Goal: Communication & Community: Answer question/provide support

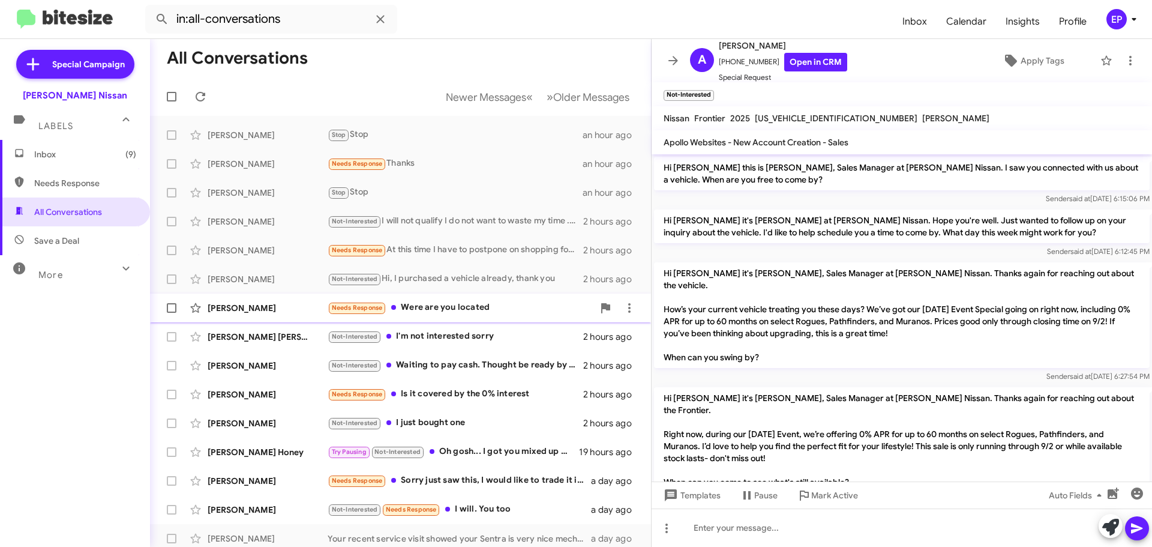
scroll to position [61, 0]
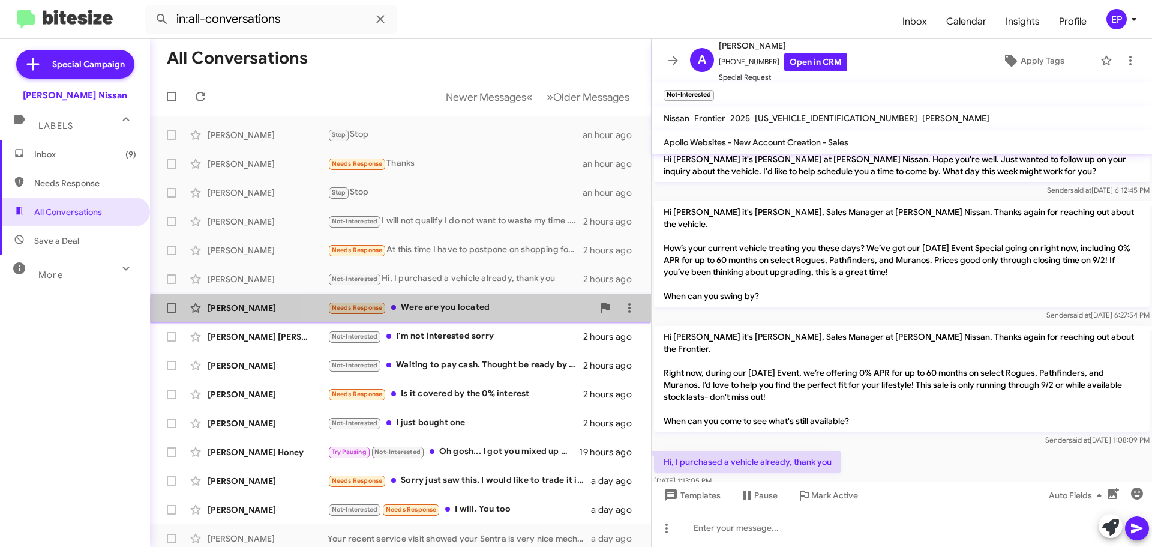
click at [432, 316] on div "[PERSON_NAME] Needs Response Were are you located 2 hours ago" at bounding box center [401, 308] width 482 height 24
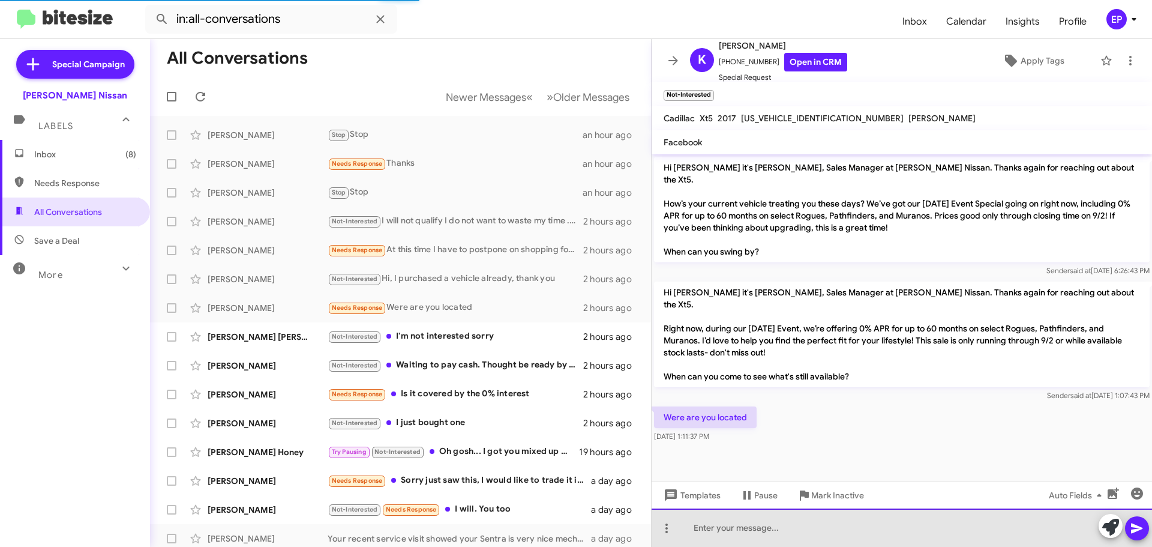
click at [760, 532] on div at bounding box center [902, 527] width 501 height 38
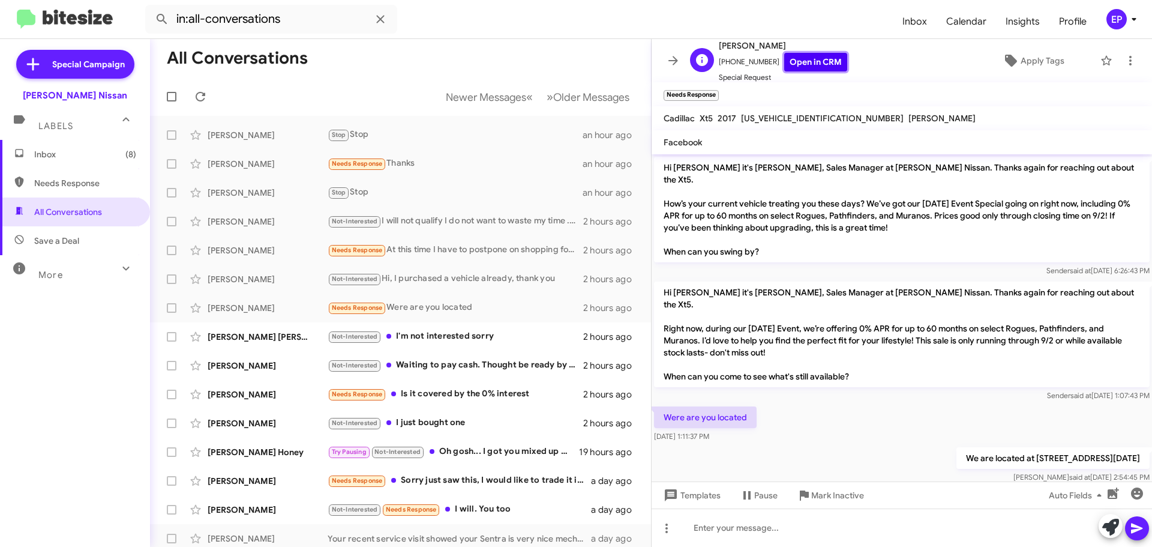
click at [808, 57] on link "Open in CRM" at bounding box center [815, 62] width 63 height 19
click at [425, 328] on div "[PERSON_NAME] [PERSON_NAME] Not-Interested I'm not interested sorry 2 hours ago" at bounding box center [401, 337] width 482 height 24
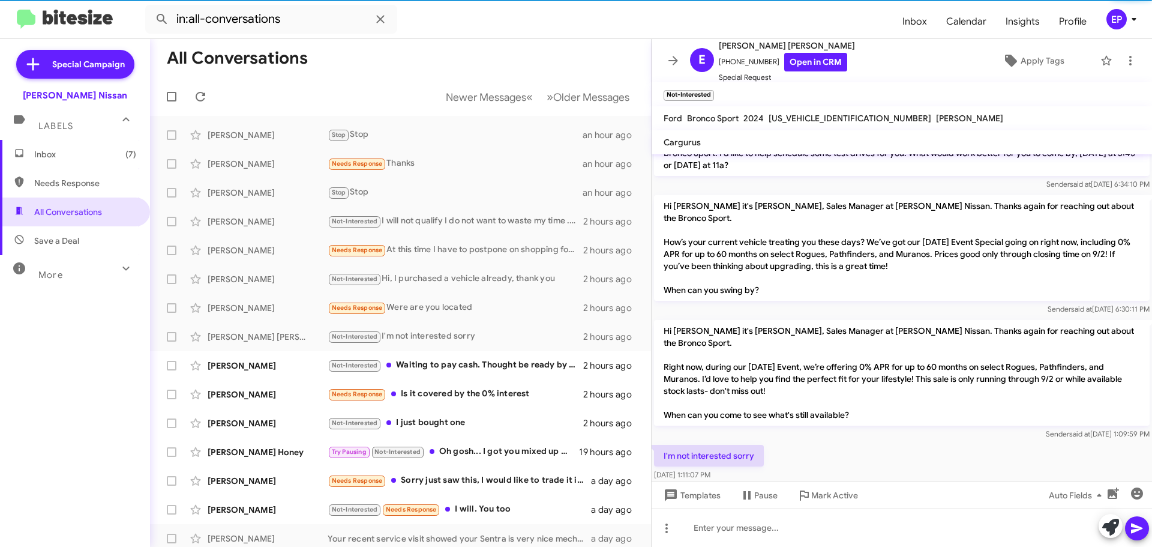
click at [829, 442] on div "I'm not interested sorry [DATE] 1:11:07 PM" at bounding box center [902, 462] width 501 height 41
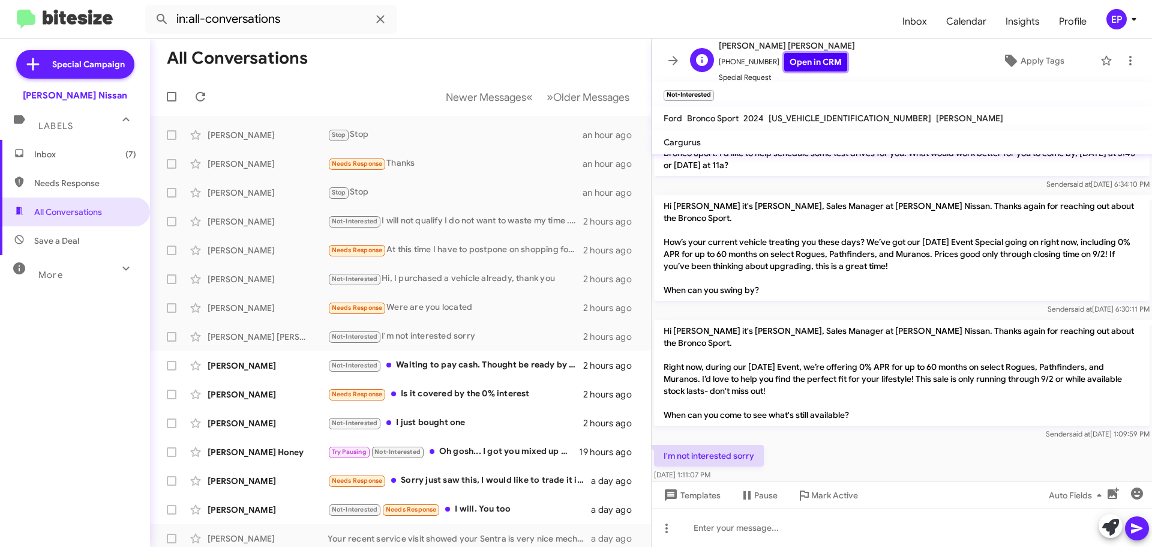
click at [825, 61] on link "Open in CRM" at bounding box center [815, 62] width 63 height 19
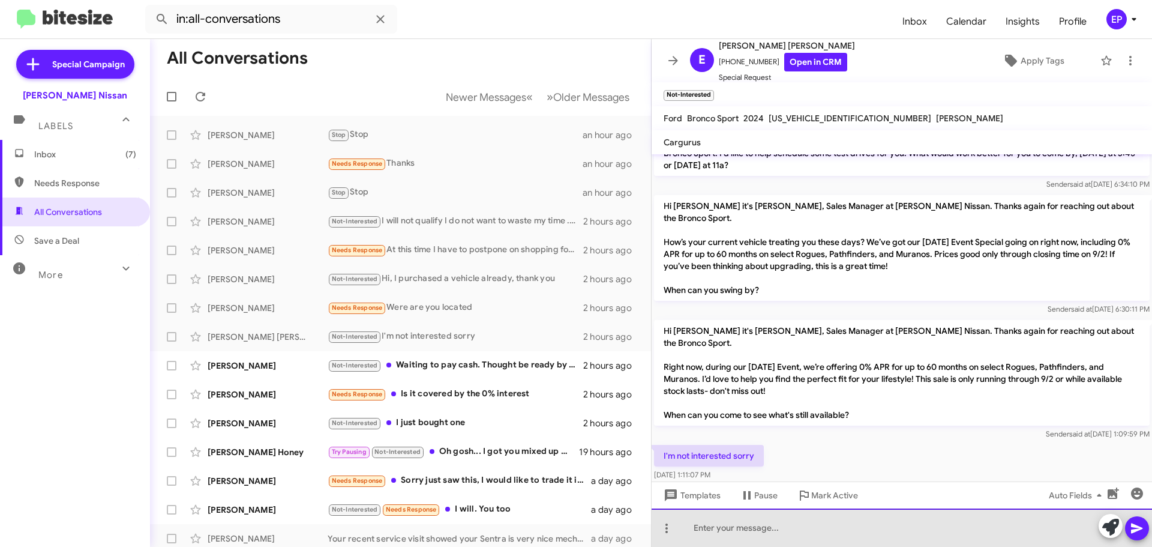
click at [741, 528] on div at bounding box center [902, 527] width 501 height 38
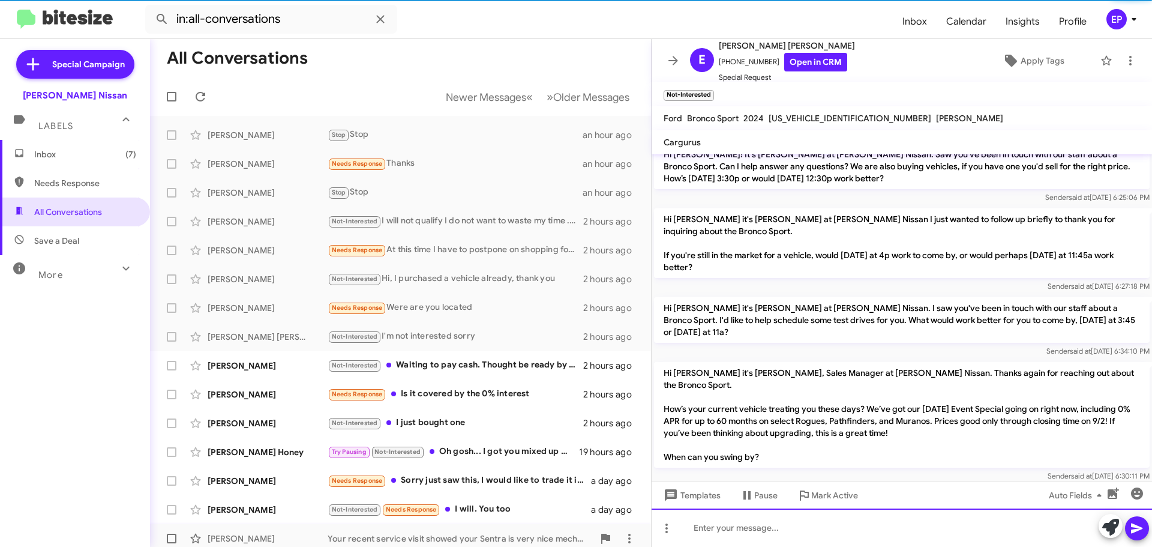
scroll to position [656, 0]
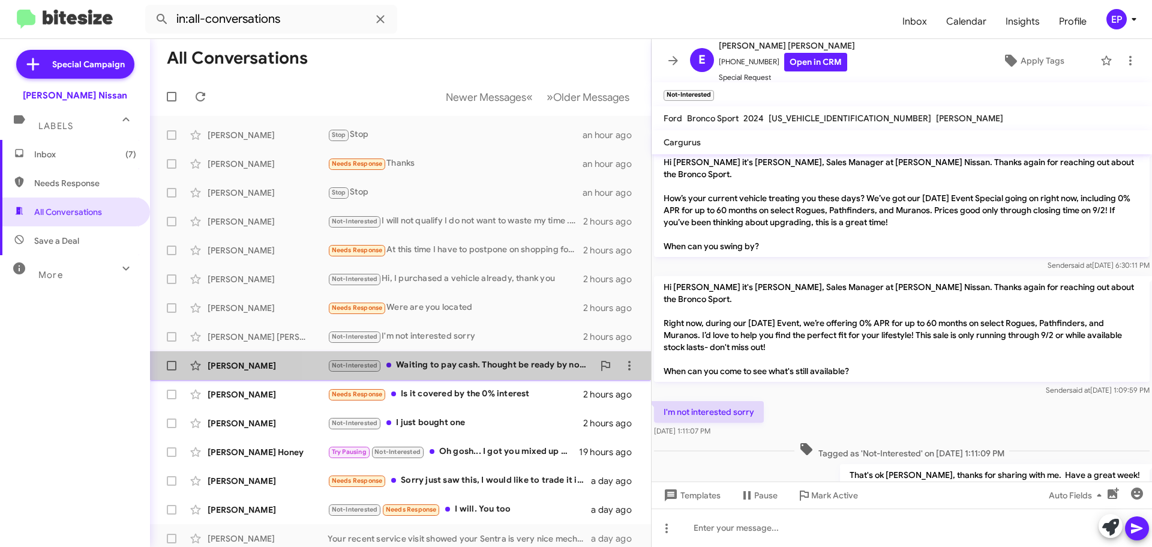
click at [493, 361] on div "Not-Interested Waiting to pay cash. Thought be ready by now but broke [PERSON_N…" at bounding box center [461, 365] width 266 height 14
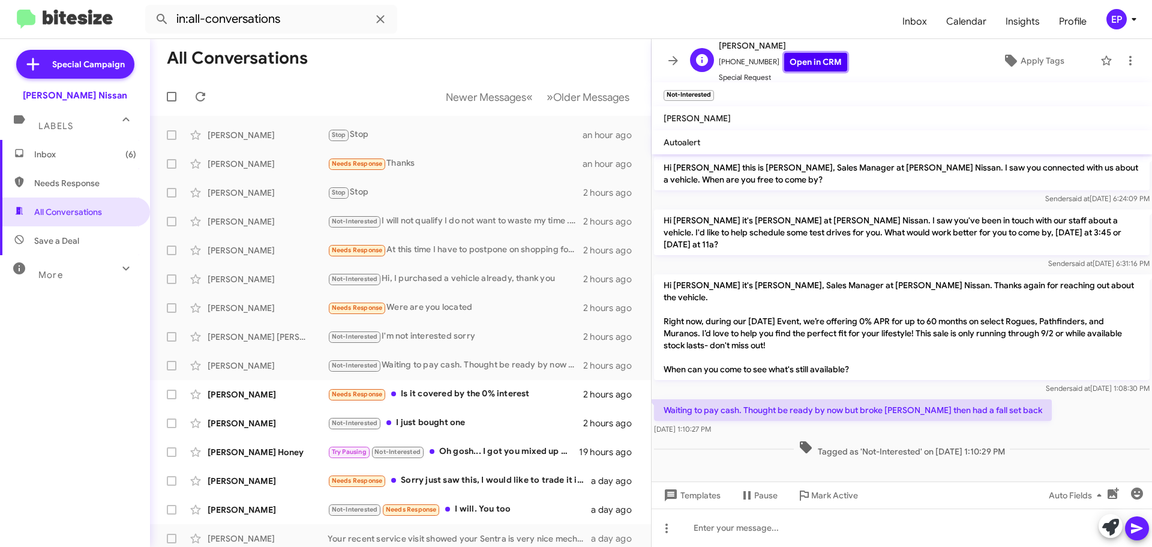
click at [817, 64] on link "Open in CRM" at bounding box center [815, 62] width 63 height 19
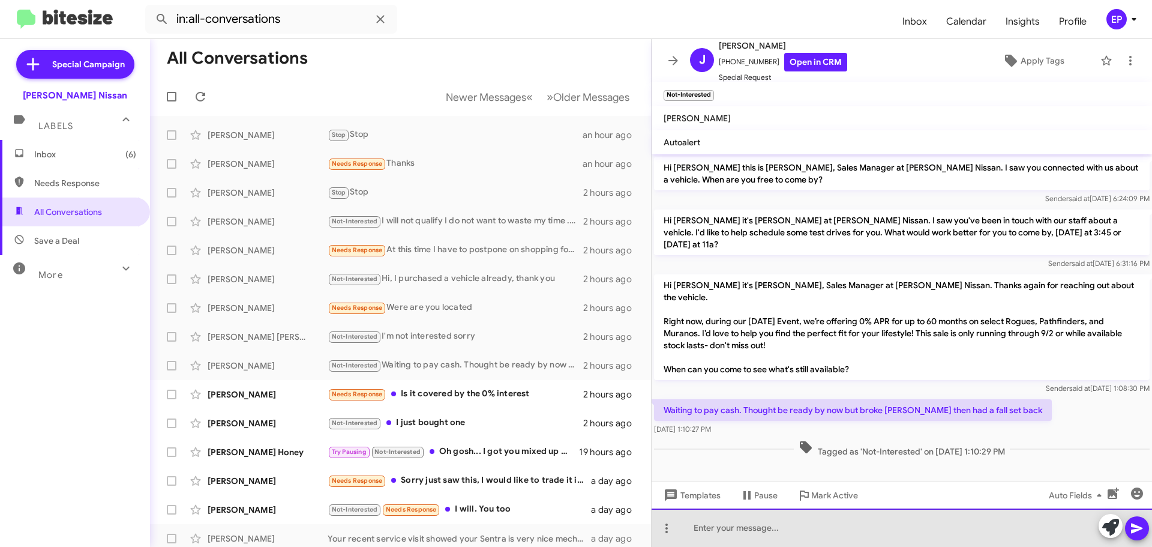
click at [789, 517] on div at bounding box center [902, 527] width 501 height 38
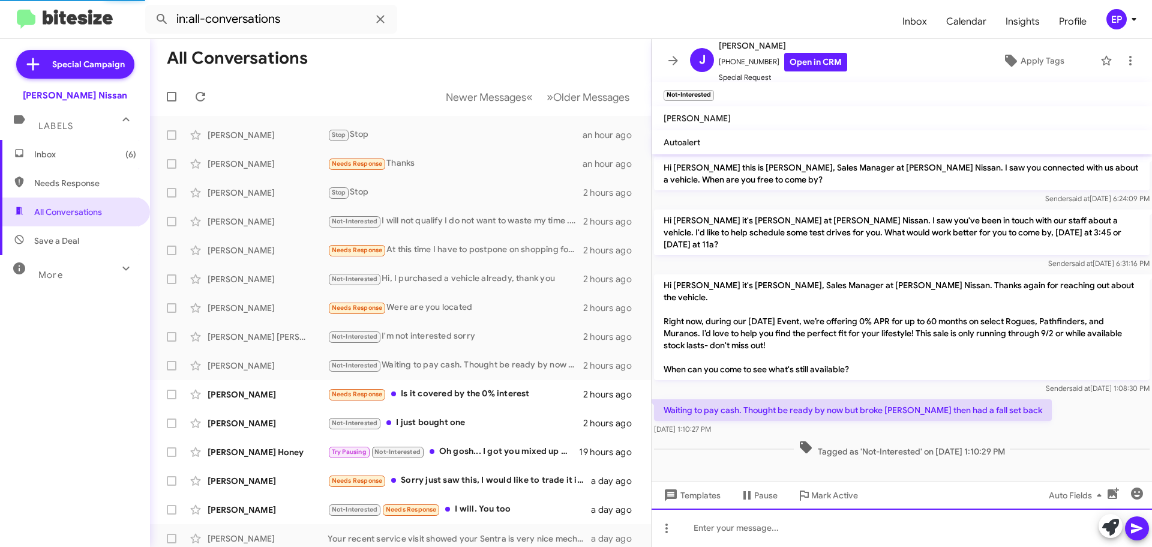
scroll to position [25, 0]
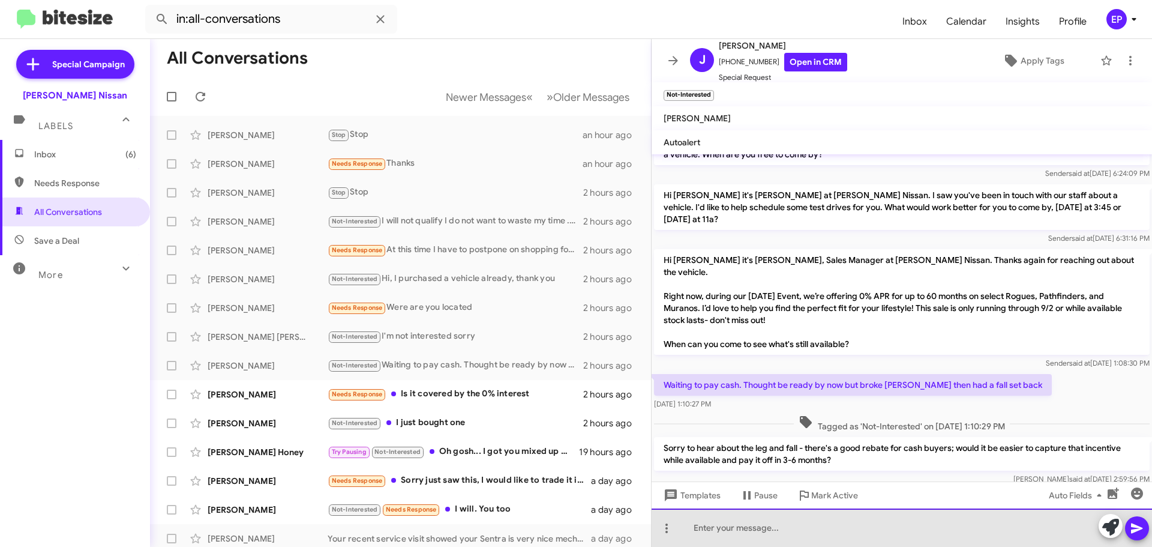
click at [808, 526] on div at bounding box center [902, 527] width 501 height 38
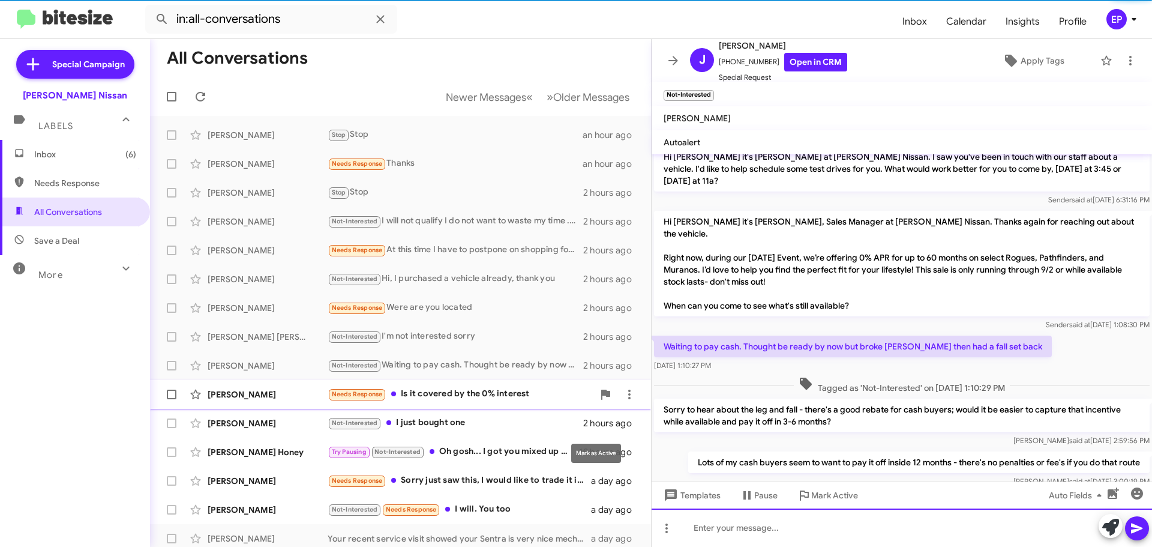
scroll to position [69, 0]
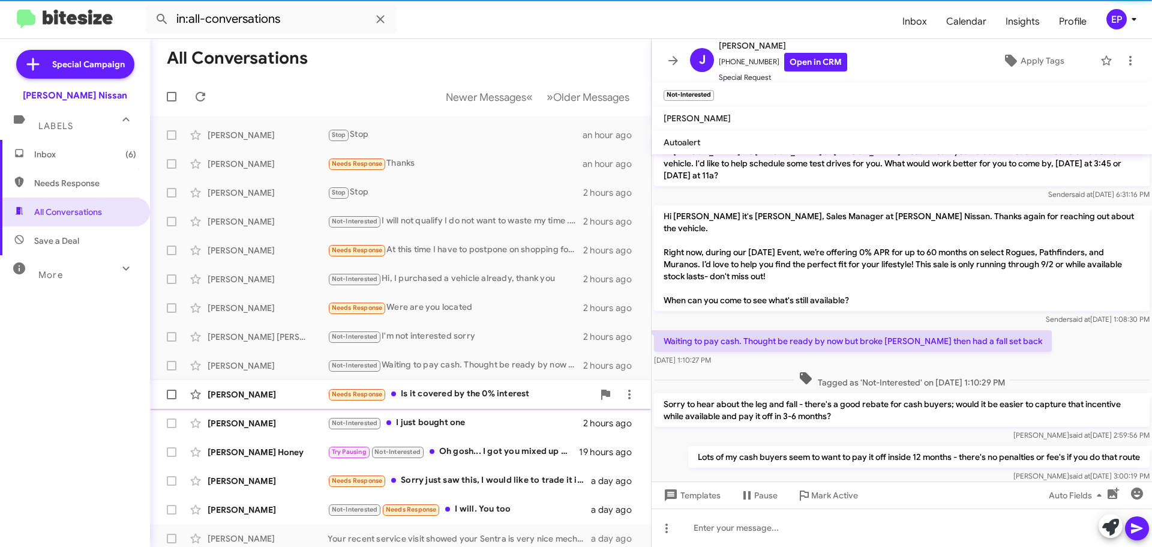
click at [450, 390] on div "Needs Response Is it covered by the 0% interest" at bounding box center [461, 394] width 266 height 14
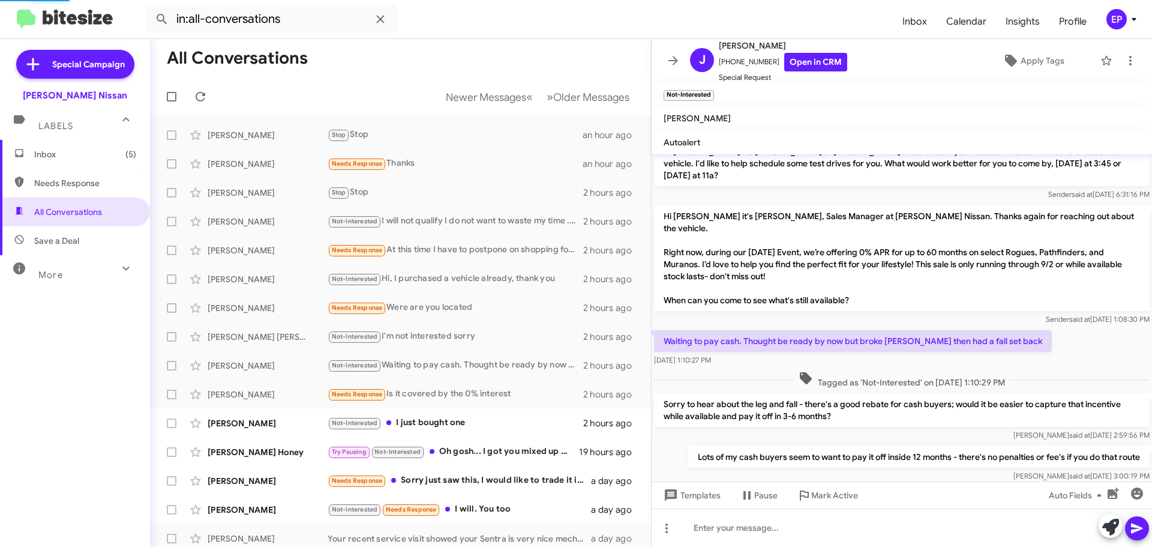
scroll to position [112, 0]
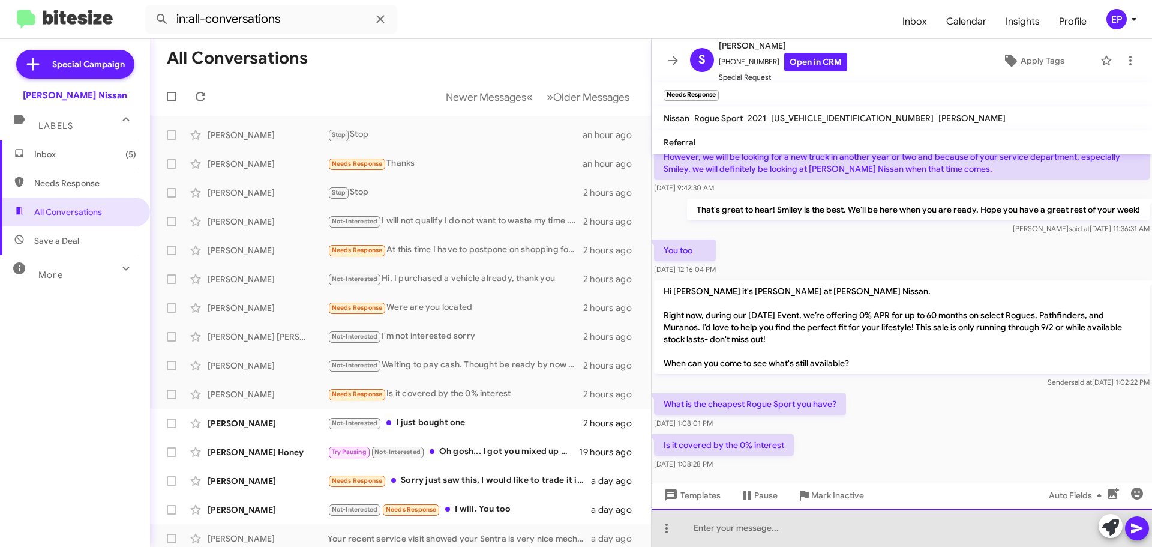
click at [769, 537] on div at bounding box center [902, 527] width 501 height 38
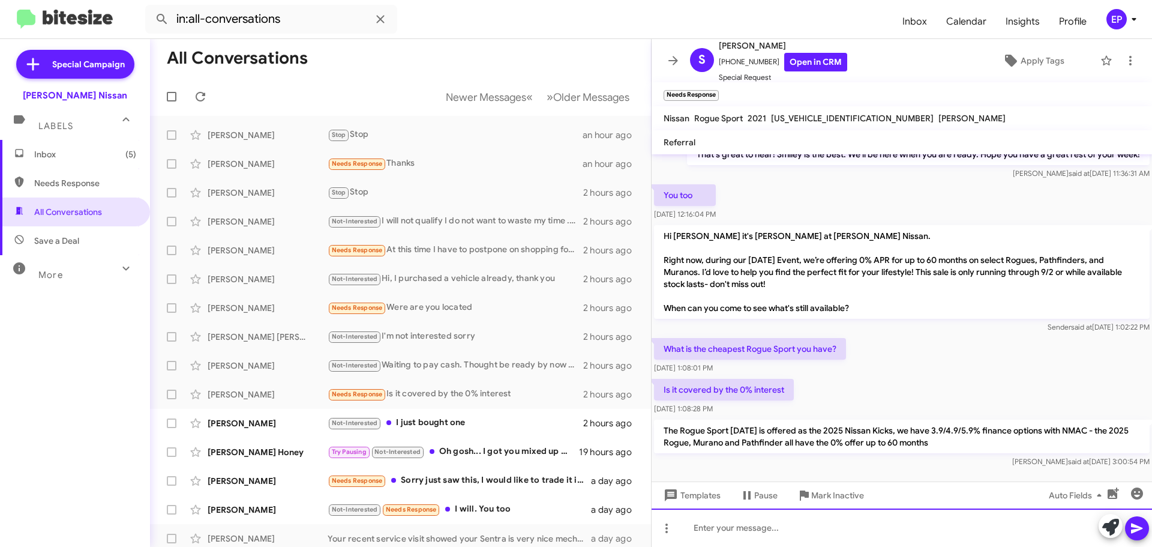
scroll to position [167, 0]
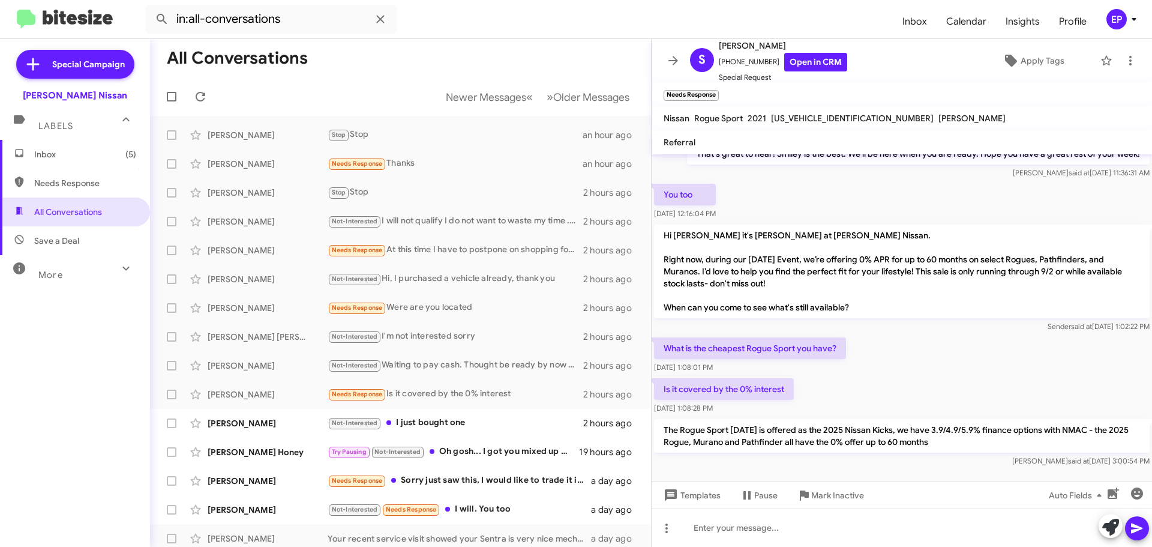
click at [914, 343] on div "What is the cheapest Rogue Sport you have? [DATE] 1:08:01 PM" at bounding box center [902, 355] width 501 height 41
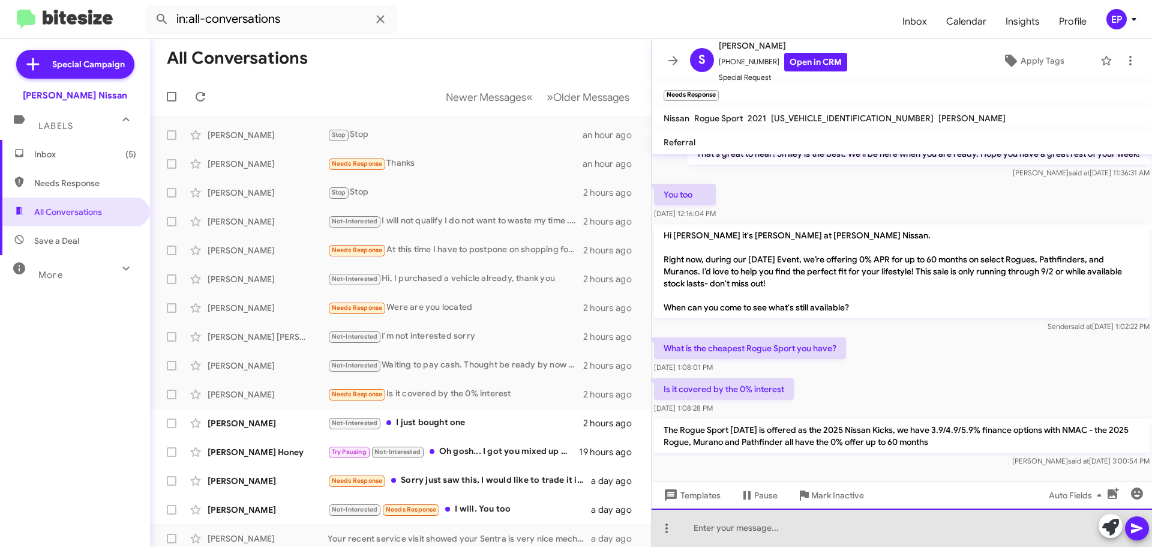
click at [777, 523] on div at bounding box center [902, 527] width 501 height 38
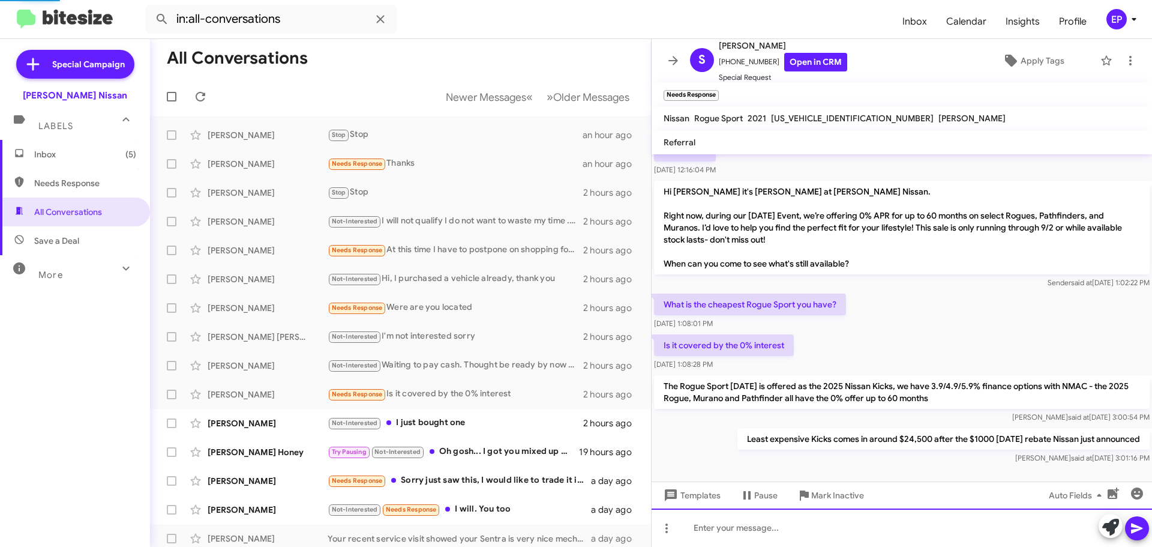
scroll to position [0, 0]
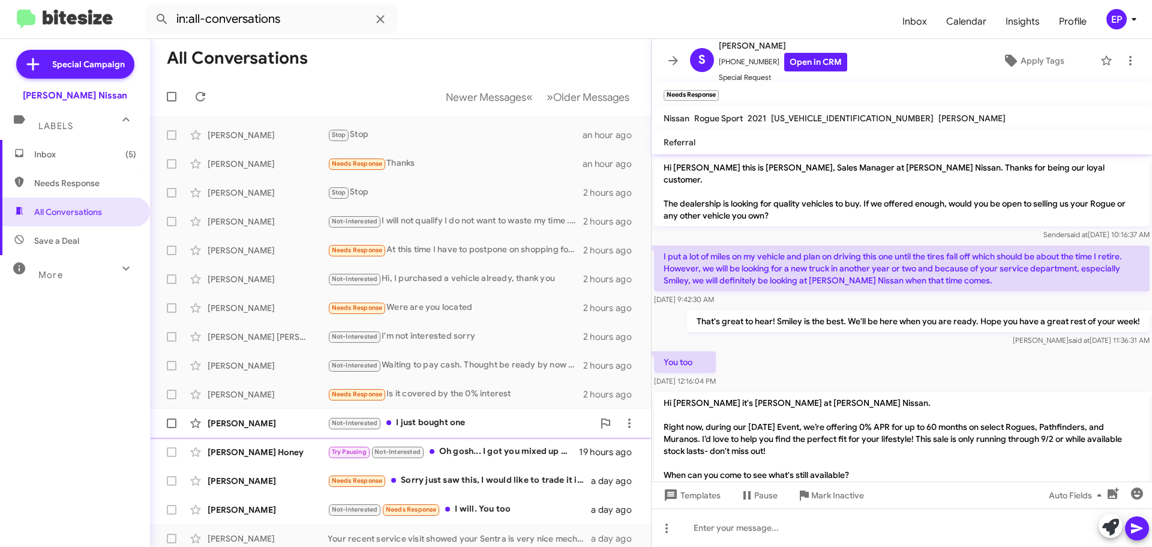
click at [444, 419] on div "Not-Interested I just bought one" at bounding box center [461, 423] width 266 height 14
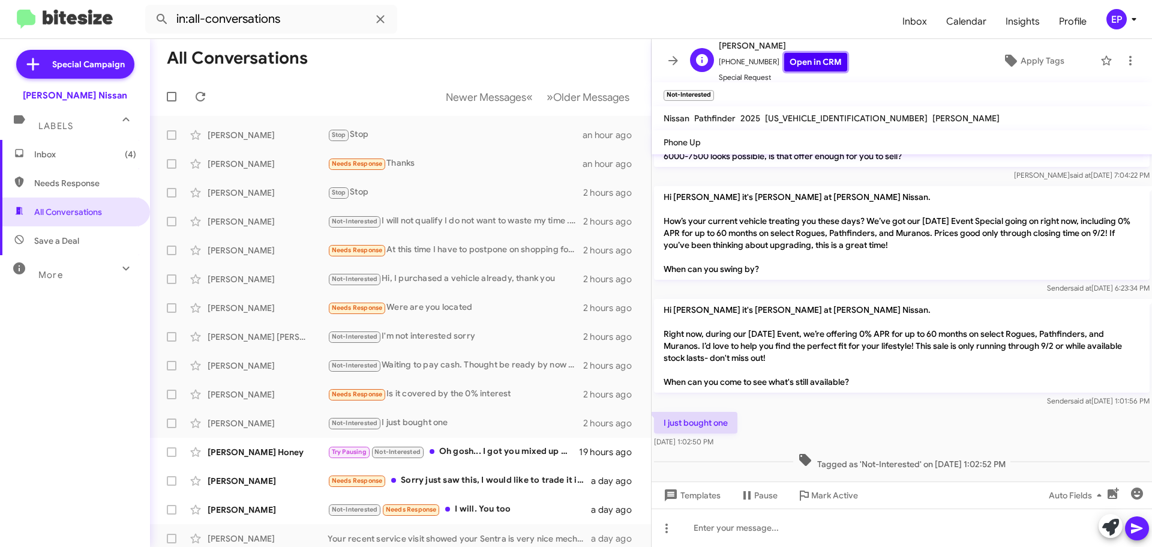
click at [819, 59] on link "Open in CRM" at bounding box center [815, 62] width 63 height 19
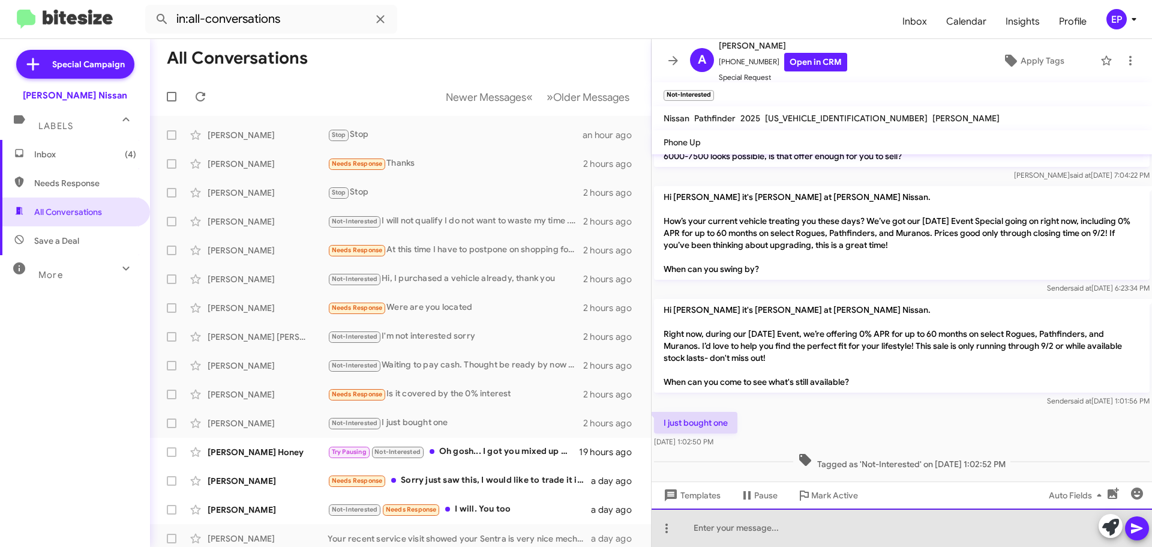
click at [744, 529] on div at bounding box center [902, 527] width 501 height 38
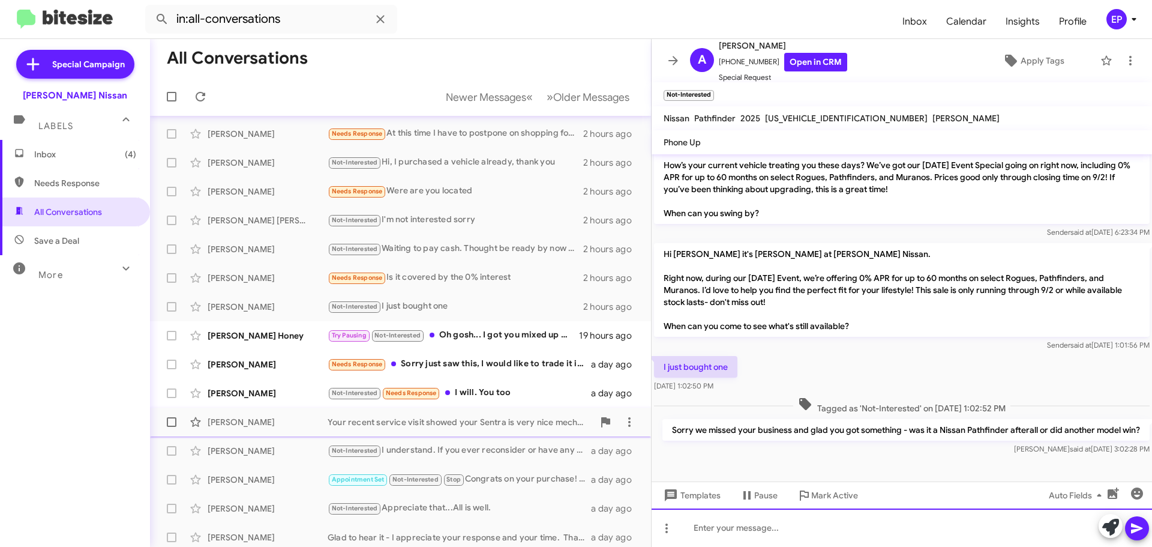
scroll to position [120, 0]
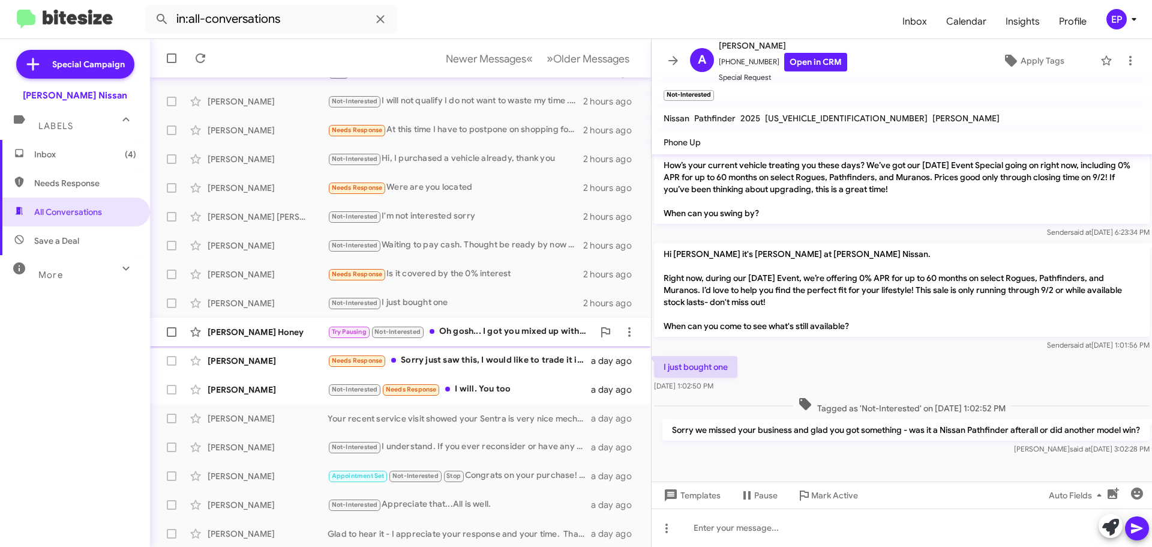
click at [462, 346] on span "[PERSON_NAME] Honey Try Pausing Not-Interested Oh gosh... I got you mixed up wi…" at bounding box center [400, 331] width 501 height 29
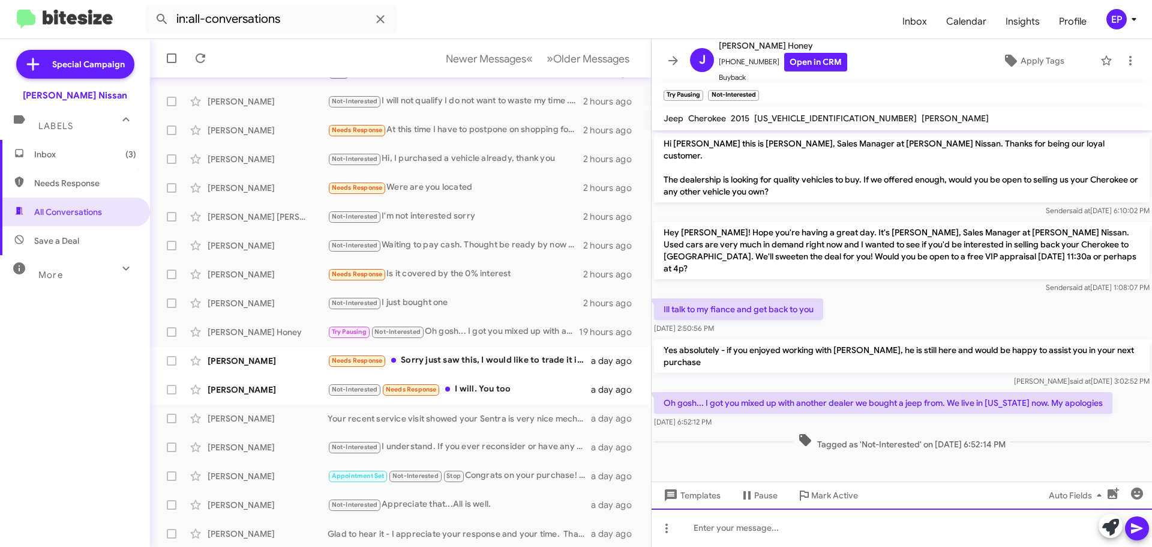
click at [835, 525] on div at bounding box center [902, 527] width 501 height 38
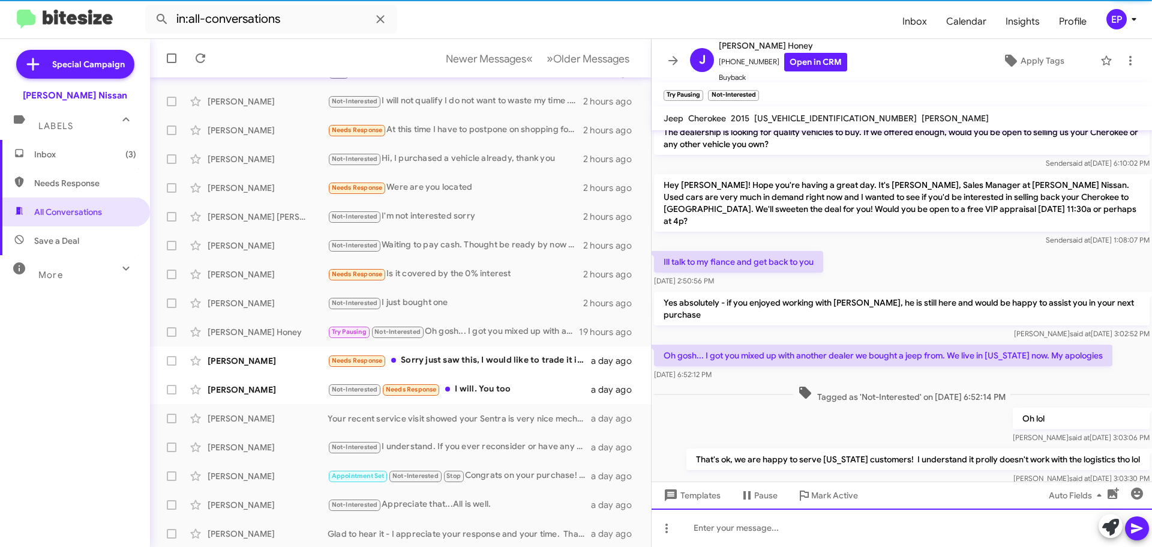
scroll to position [53, 0]
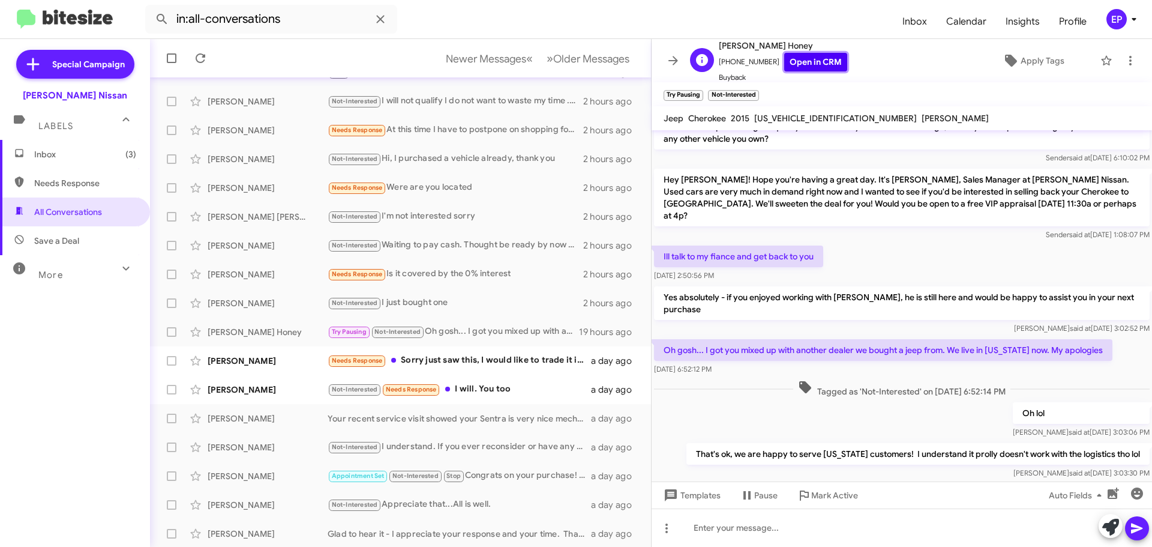
click at [805, 64] on link "Open in CRM" at bounding box center [815, 62] width 63 height 19
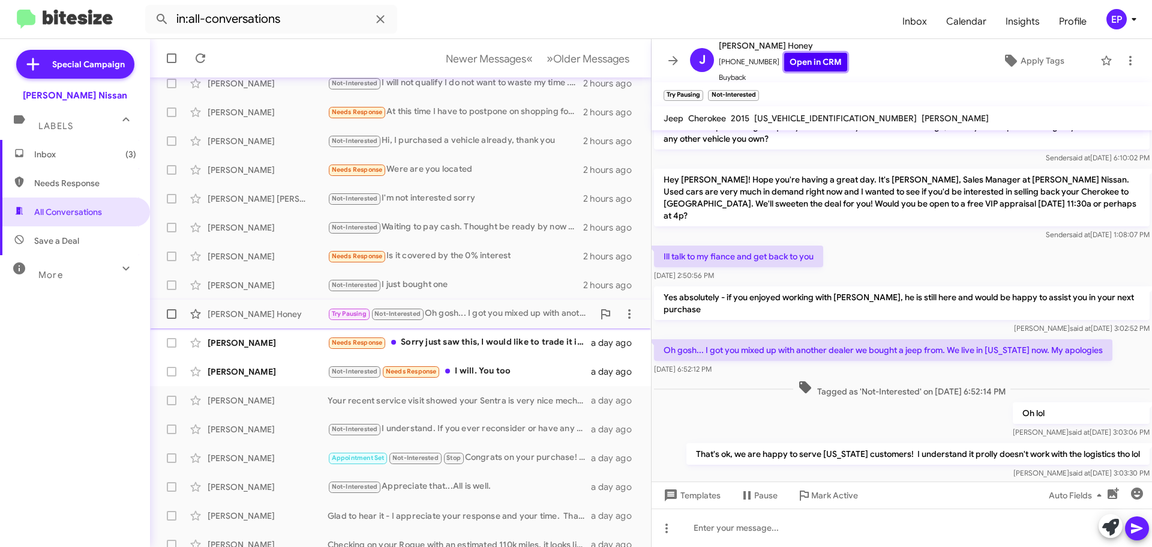
scroll to position [150, 0]
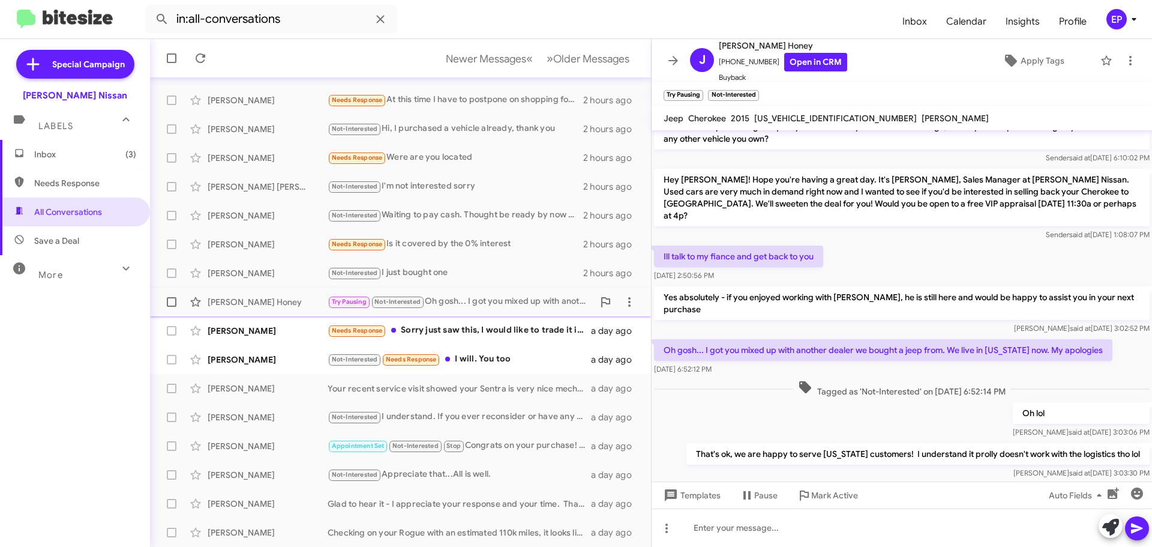
click at [495, 336] on div "Needs Response Sorry just saw this, I would like to trade it in but I don't thi…" at bounding box center [459, 330] width 263 height 14
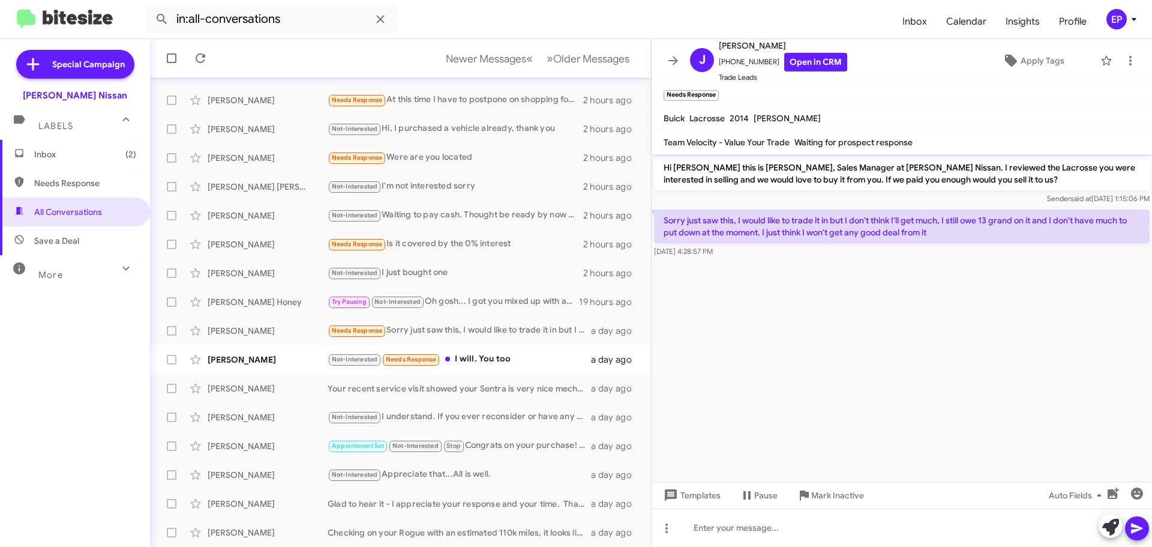
click at [937, 328] on cdk-virtual-scroll-viewport "Hi [PERSON_NAME] this is [PERSON_NAME], Sales Manager at [PERSON_NAME] Nissan. …" at bounding box center [902, 317] width 501 height 327
click at [919, 326] on cdk-virtual-scroll-viewport "Hi [PERSON_NAME] this is [PERSON_NAME], Sales Manager at [PERSON_NAME] Nissan. …" at bounding box center [902, 317] width 501 height 327
click at [911, 314] on cdk-virtual-scroll-viewport "Hi [PERSON_NAME] this is [PERSON_NAME], Sales Manager at [PERSON_NAME] Nissan. …" at bounding box center [902, 317] width 501 height 327
click at [826, 65] on link "Open in CRM" at bounding box center [815, 62] width 63 height 19
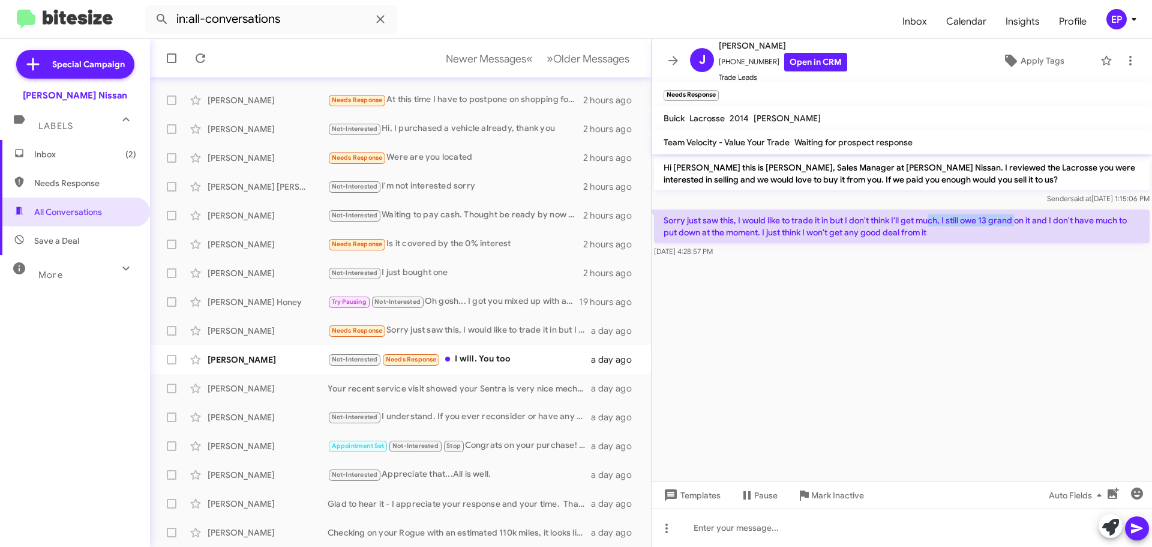
drag, startPoint x: 931, startPoint y: 219, endPoint x: 1019, endPoint y: 220, distance: 88.2
click at [1019, 220] on p "Sorry just saw this, I would like to trade it in but I don't think I'll get muc…" at bounding box center [902, 226] width 496 height 34
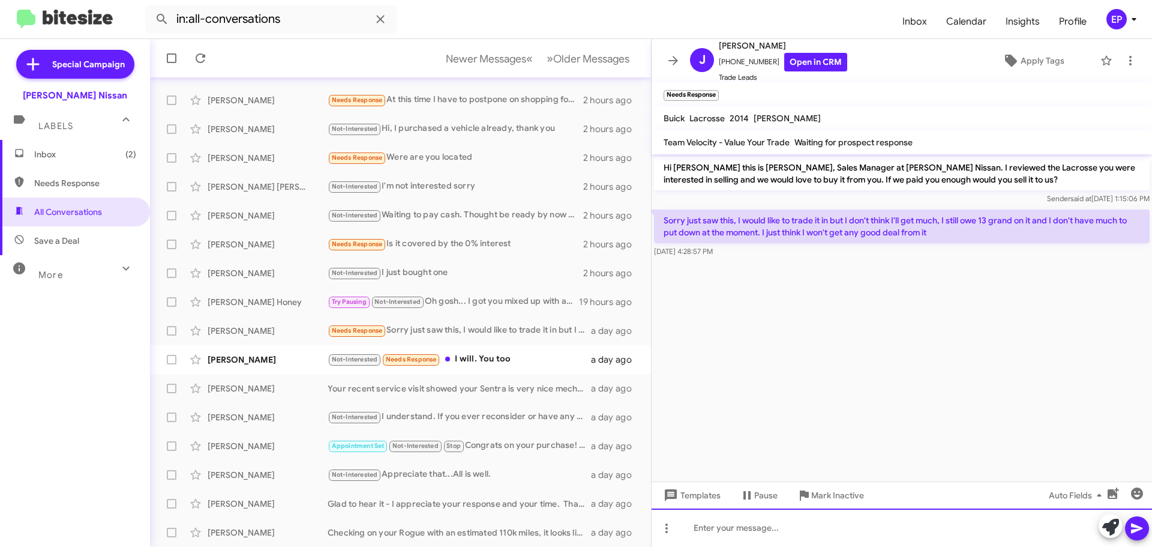
click at [815, 519] on div at bounding box center [902, 527] width 501 height 38
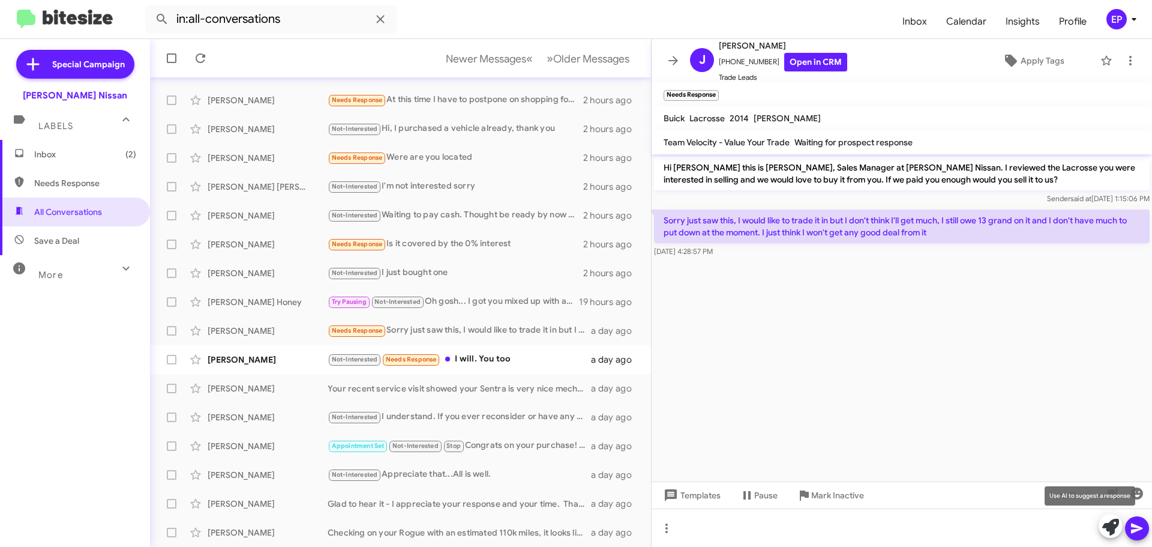
click at [1111, 523] on icon at bounding box center [1110, 527] width 17 height 17
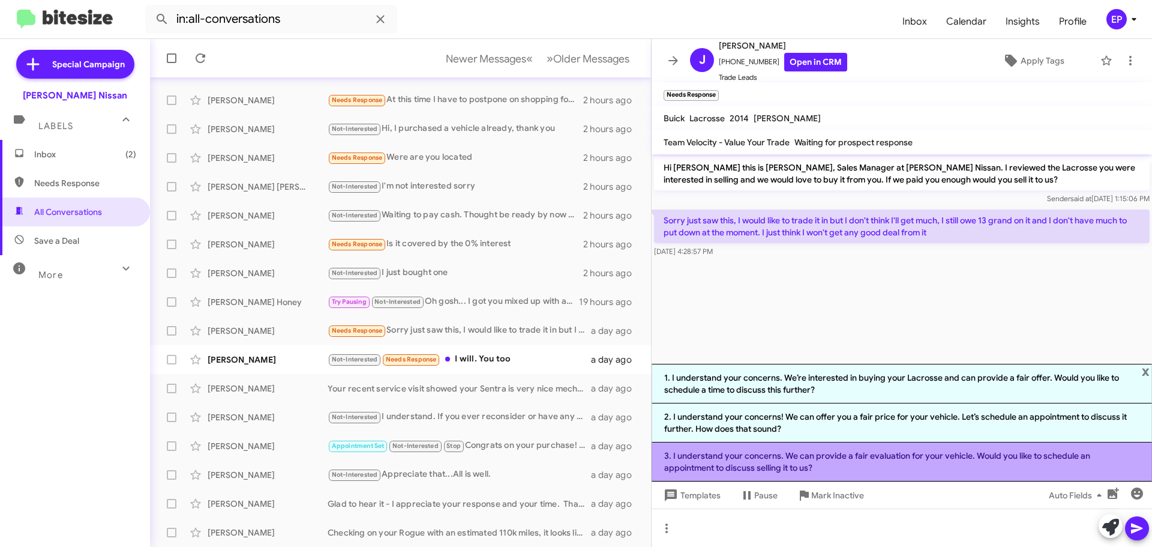
click at [819, 456] on li "3. I understand your concerns. We can provide a fair evaluation for your vehicl…" at bounding box center [902, 461] width 501 height 39
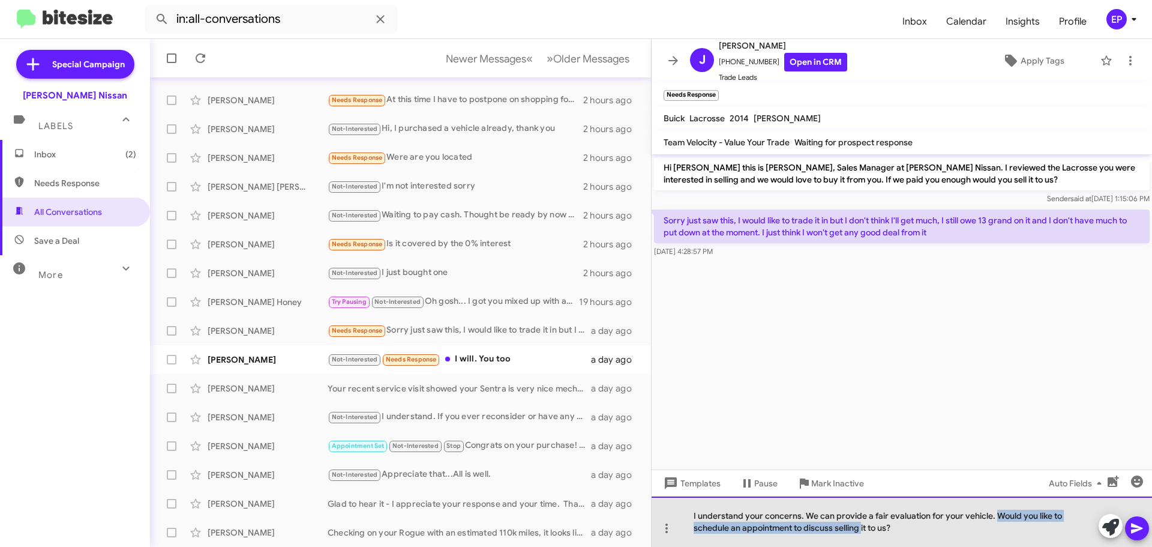
drag, startPoint x: 995, startPoint y: 513, endPoint x: 825, endPoint y: 522, distance: 170.1
click at [825, 522] on div "I understand your concerns. We can provide a fair evaluation for your vehicle. …" at bounding box center [902, 521] width 501 height 50
drag, startPoint x: 872, startPoint y: 528, endPoint x: 813, endPoint y: 510, distance: 62.1
click at [813, 510] on div "I understand your concerns. We can provide a fair evaluation for your vehicle. …" at bounding box center [902, 521] width 501 height 50
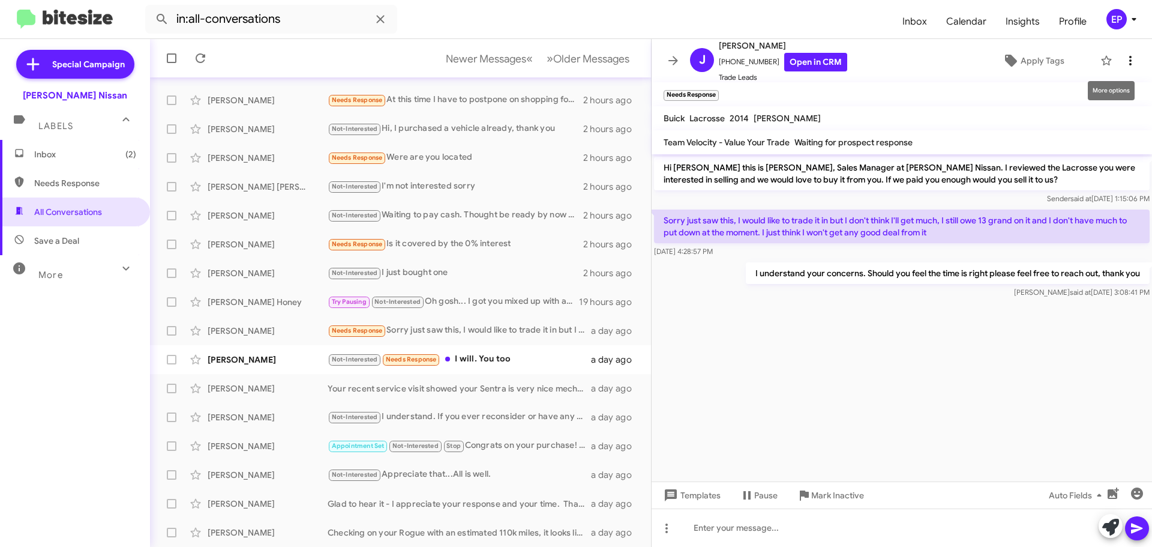
click at [1125, 57] on icon at bounding box center [1130, 60] width 14 height 14
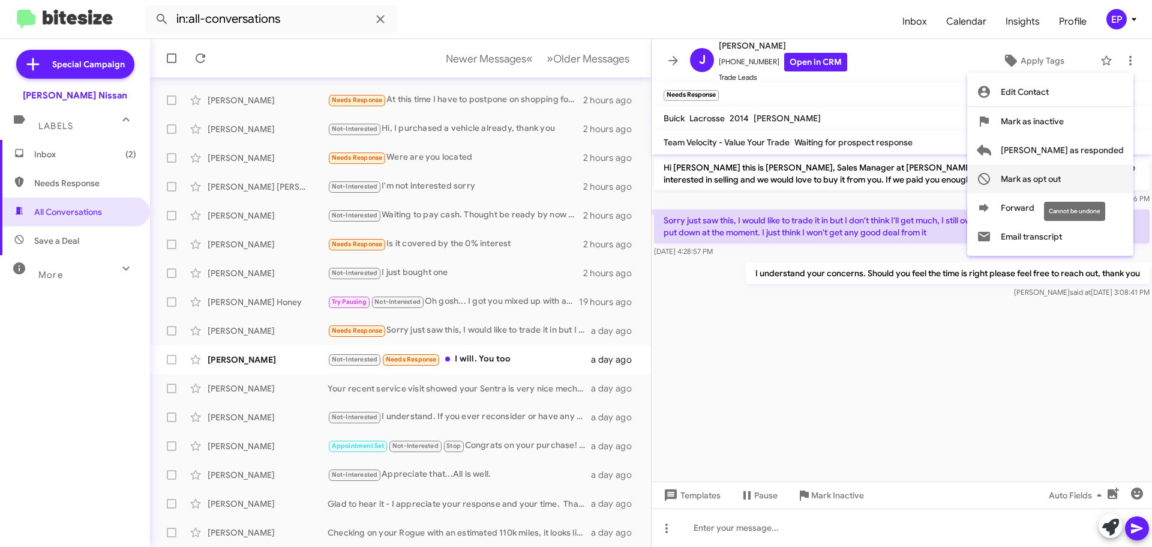
click at [1061, 173] on span "Mark as opt out" at bounding box center [1031, 178] width 60 height 29
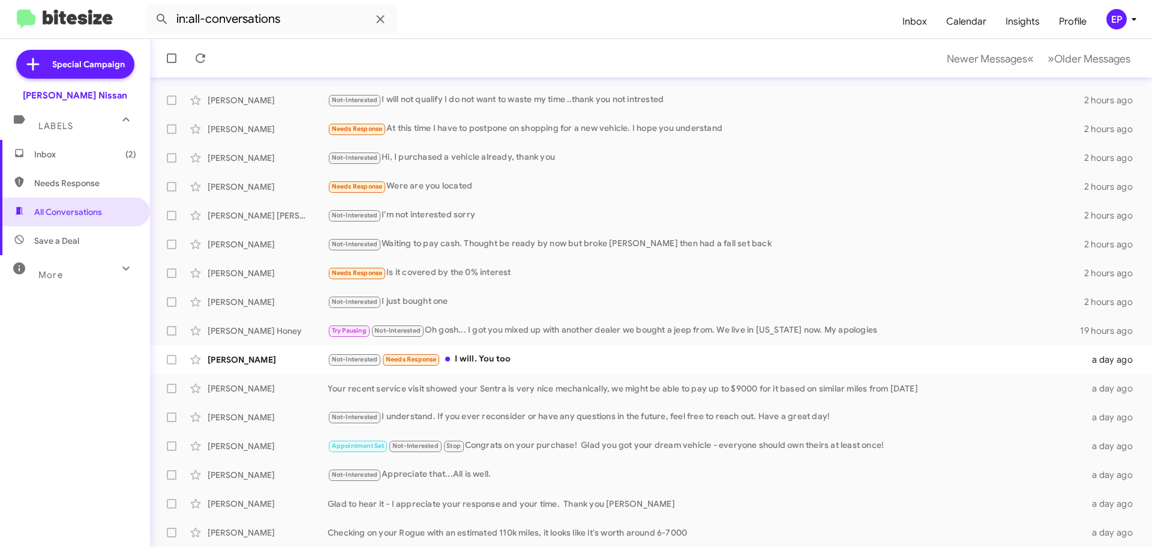
scroll to position [121, 0]
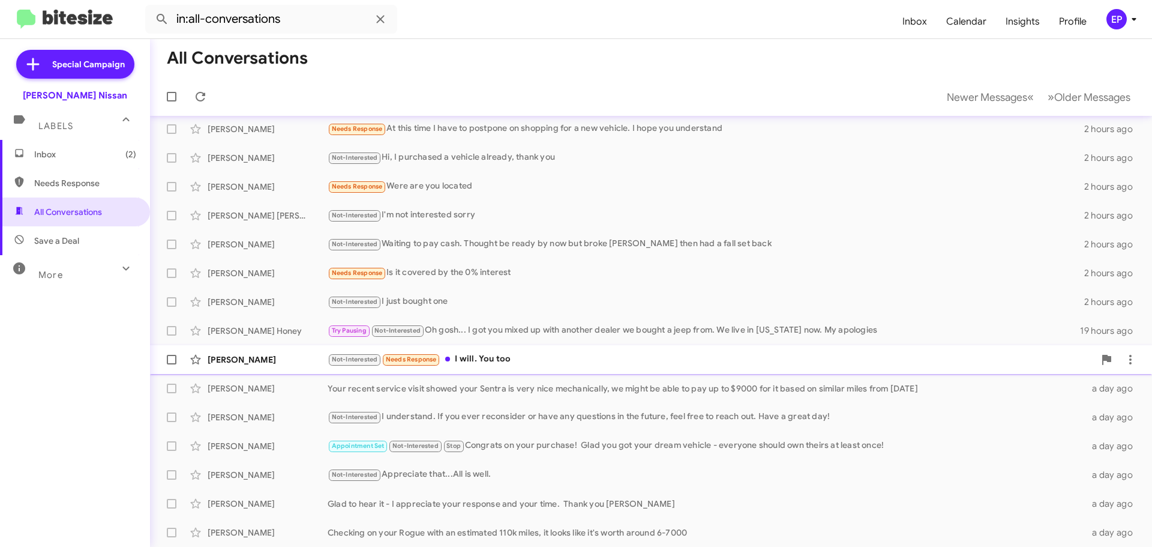
click at [501, 360] on div "Not-Interested Needs Response I will. You too" at bounding box center [711, 359] width 767 height 14
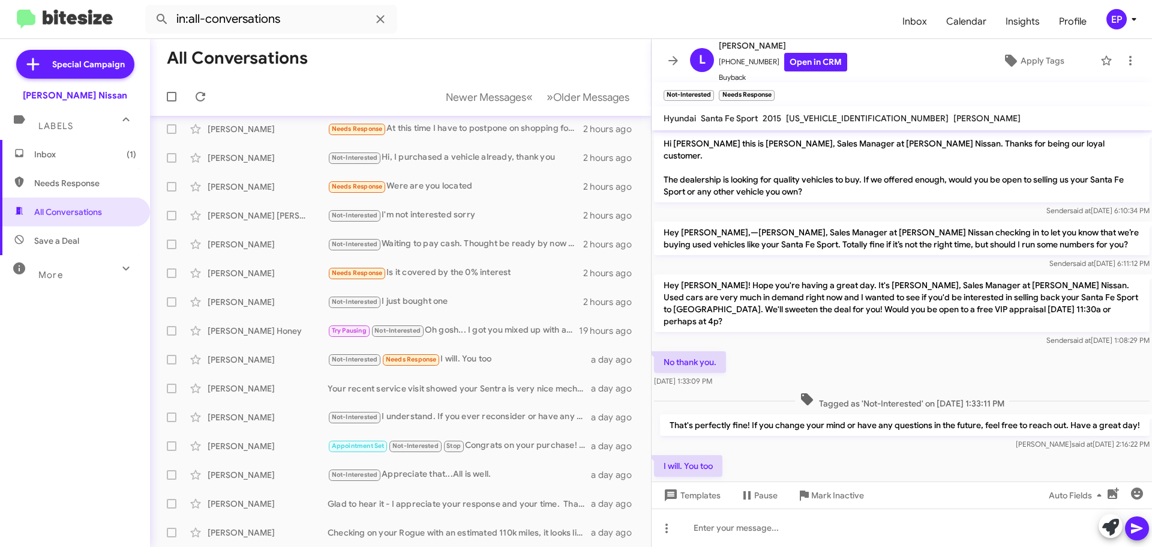
click at [892, 453] on div "I will. You too [DATE] 3:15:06 PM" at bounding box center [902, 473] width 501 height 41
click at [676, 58] on icon at bounding box center [673, 60] width 14 height 14
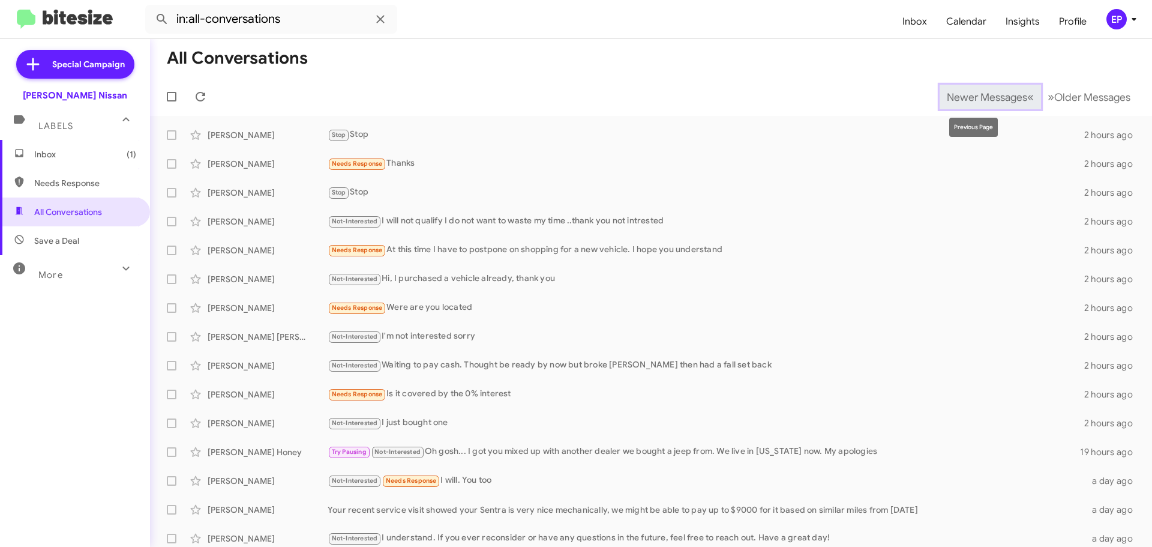
click at [980, 97] on span "Newer Messages" at bounding box center [987, 97] width 80 height 13
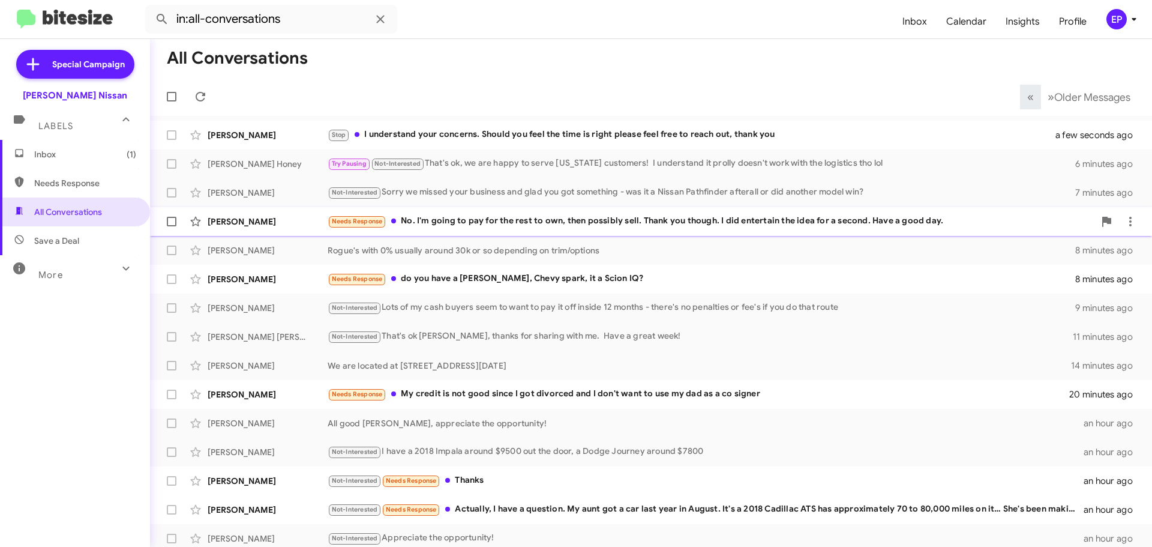
click at [498, 227] on div "Needs Response No. I'm going to pay for the rest to own, then possibly sell. Th…" at bounding box center [711, 221] width 767 height 14
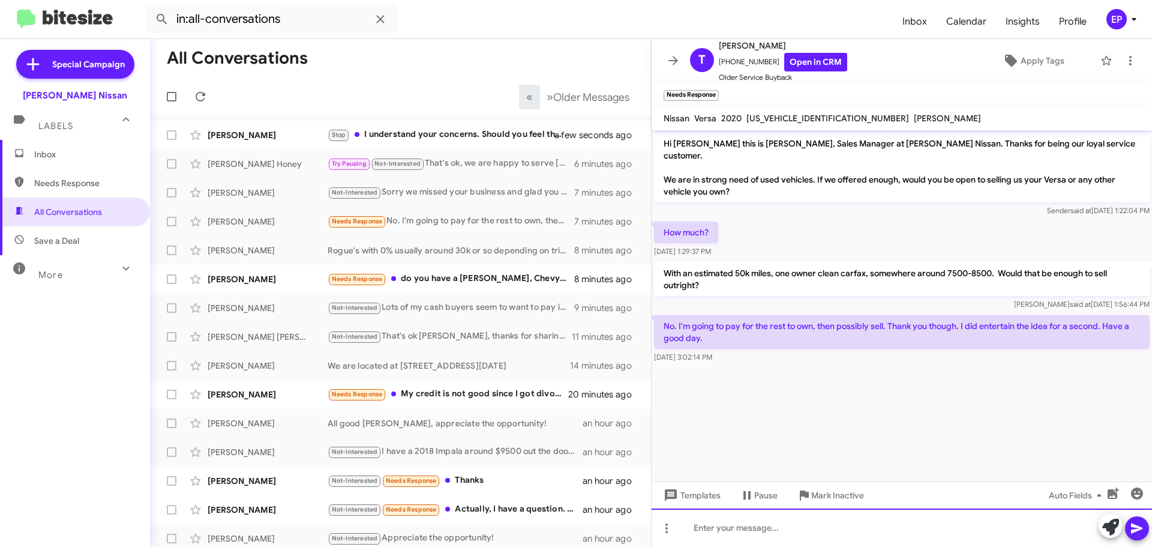
click at [753, 527] on div at bounding box center [902, 527] width 501 height 38
